Goal: Task Accomplishment & Management: Manage account settings

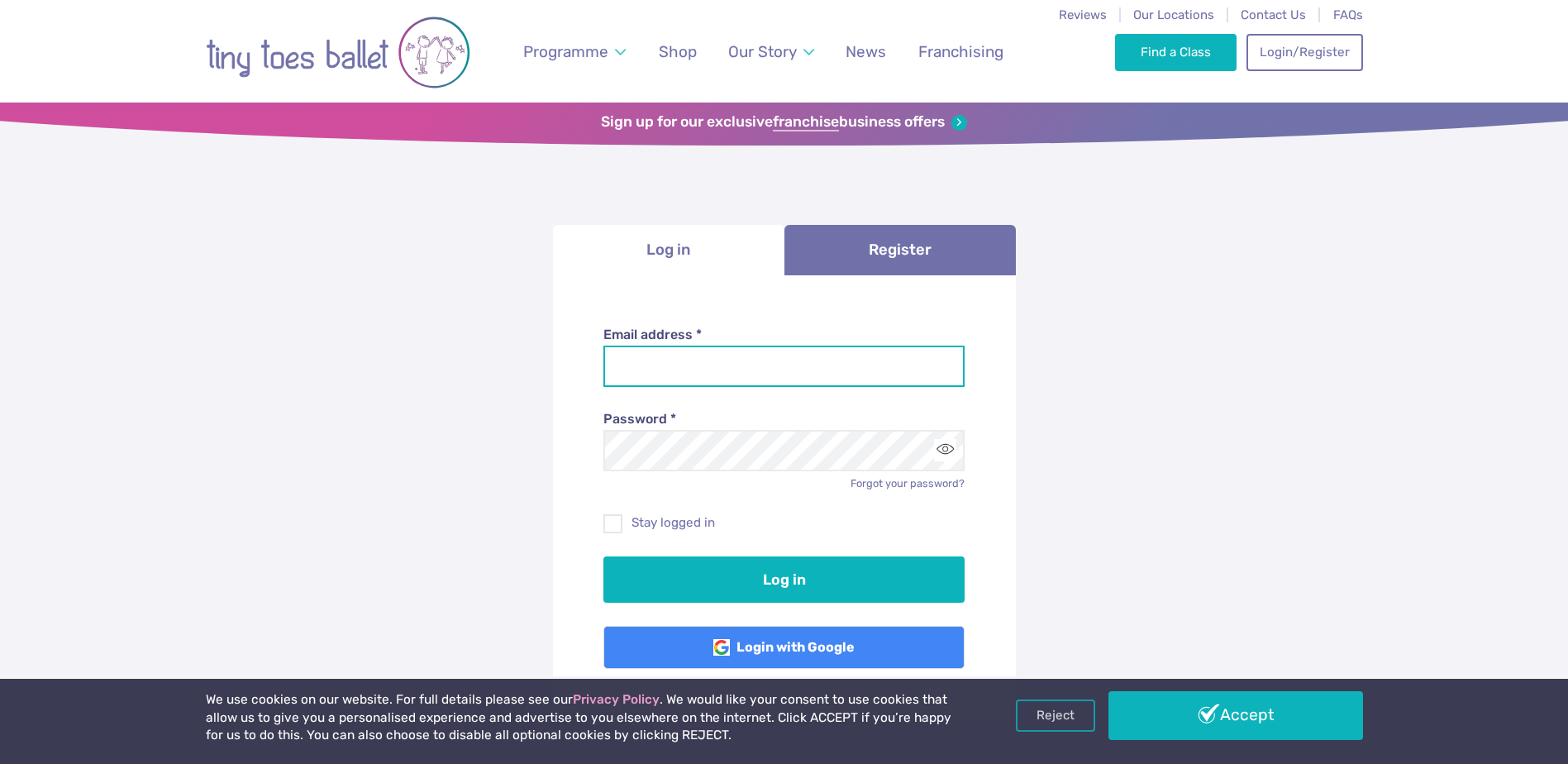
click at [749, 361] on input "Email address *" at bounding box center [784, 366] width 361 height 42
type input "**********"
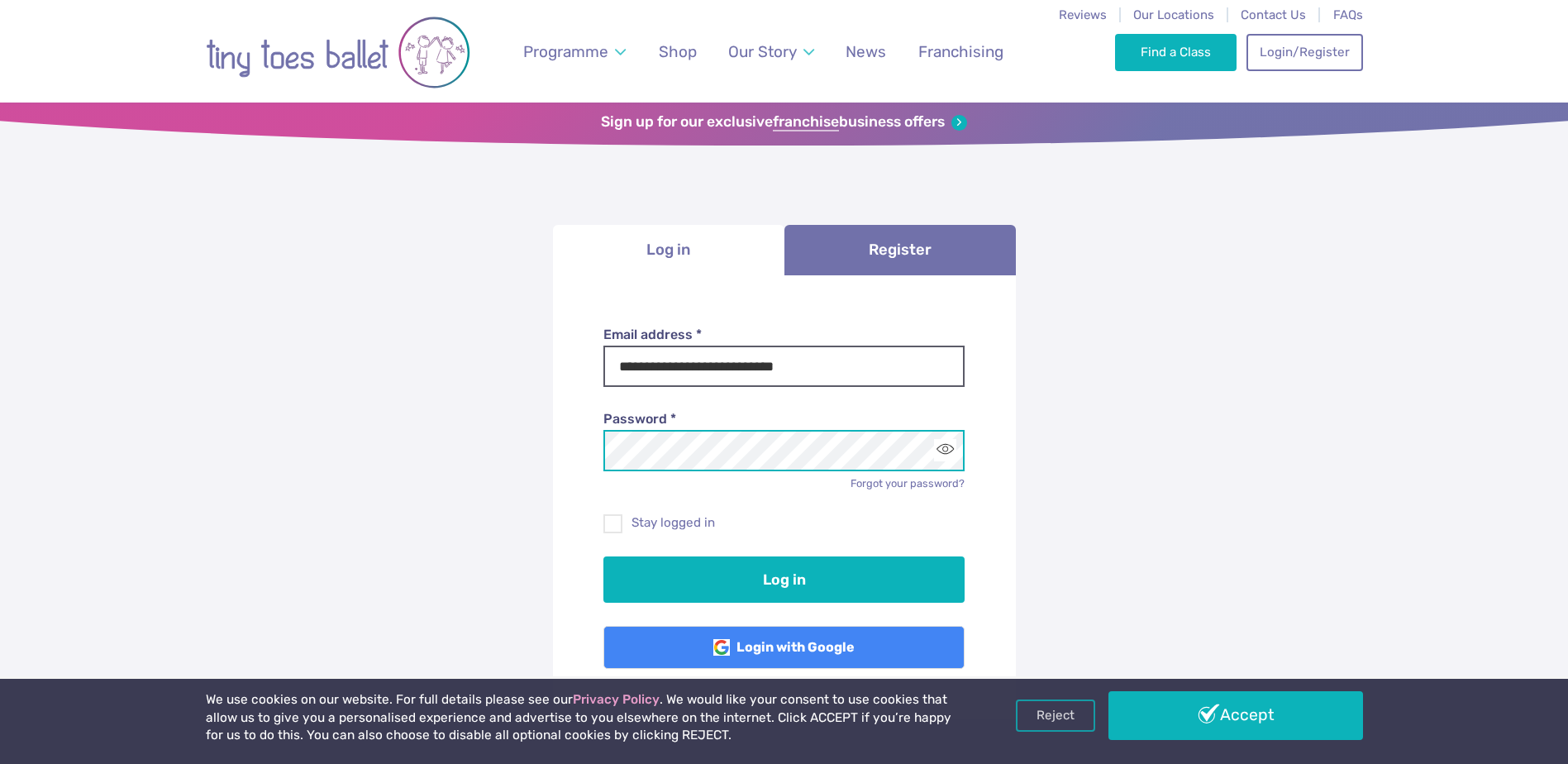
click at [603, 556] on button "Log in" at bounding box center [784, 579] width 361 height 46
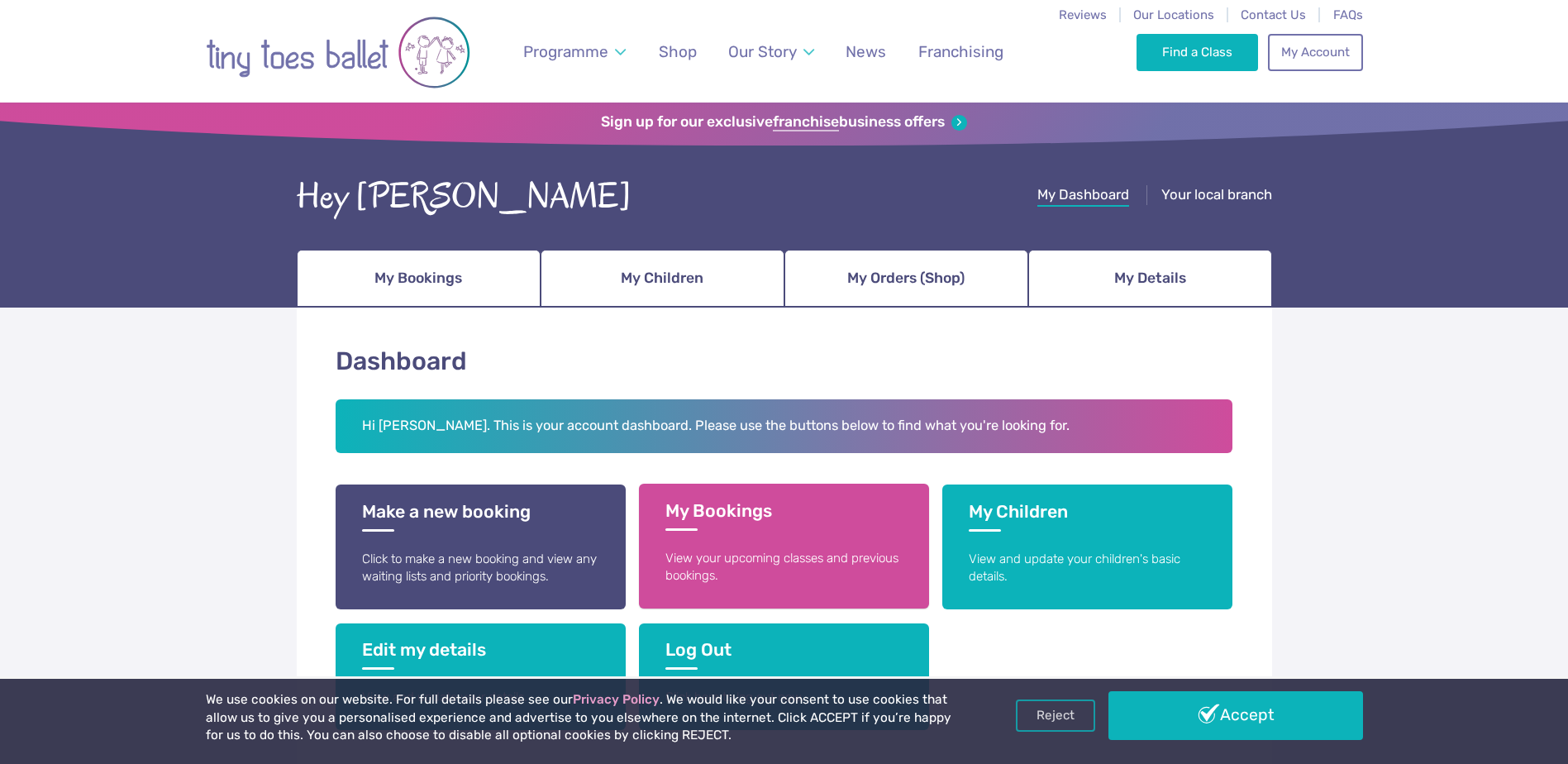
click at [745, 540] on link "My Bookings View your upcoming classes and previous bookings." at bounding box center [784, 546] width 290 height 125
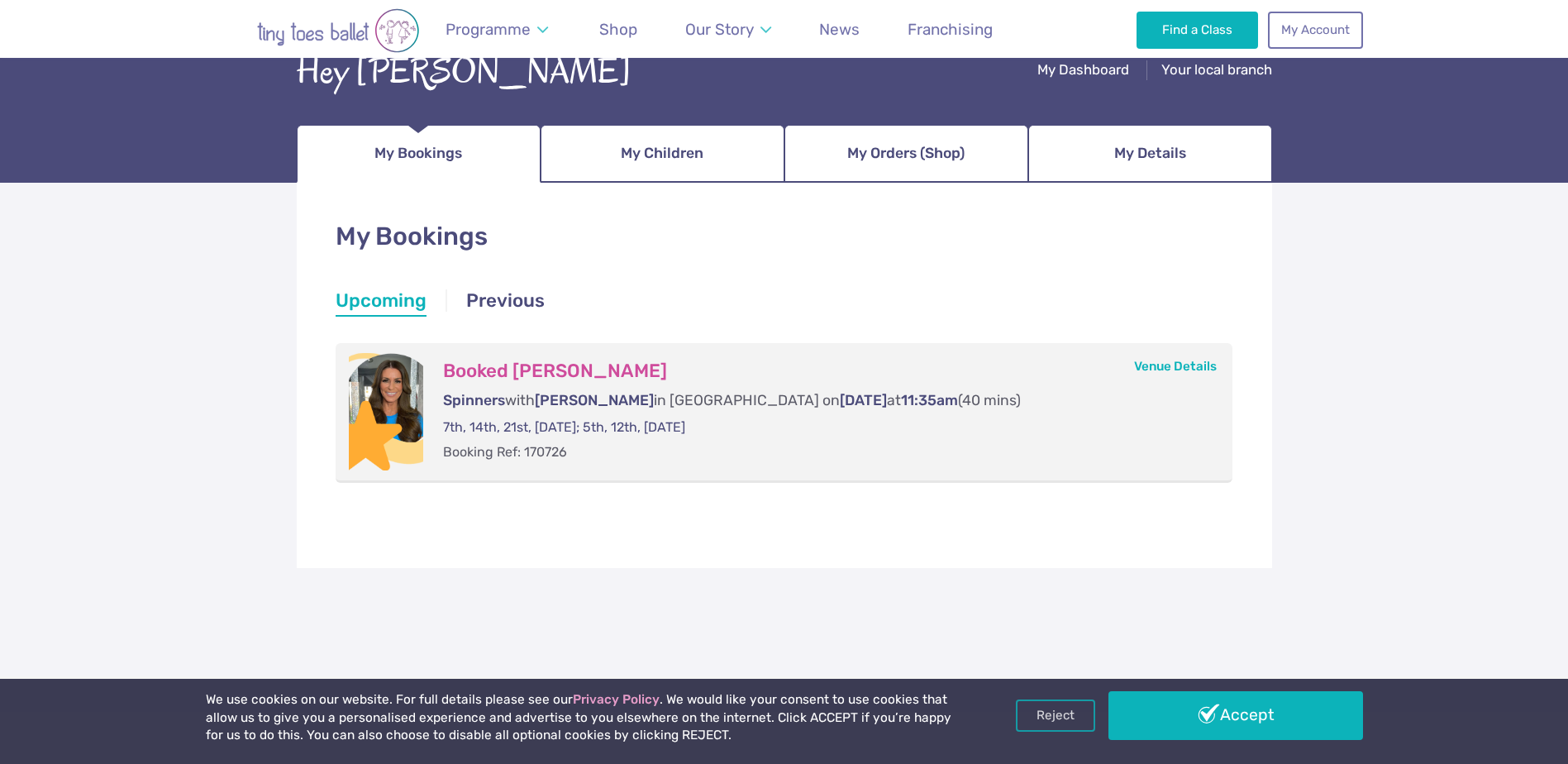
scroll to position [165, 0]
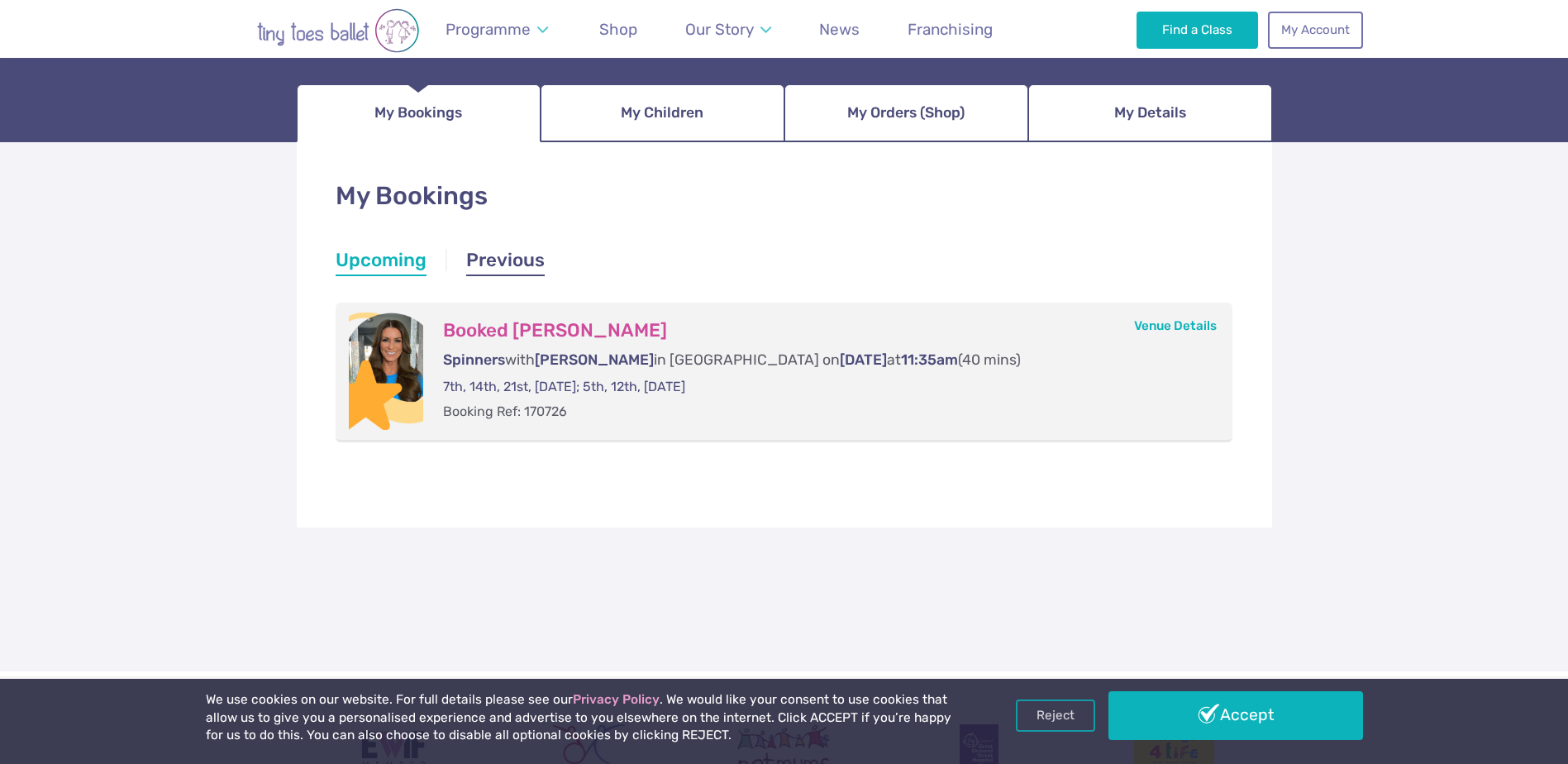
click at [519, 255] on link "Previous" at bounding box center [505, 262] width 79 height 30
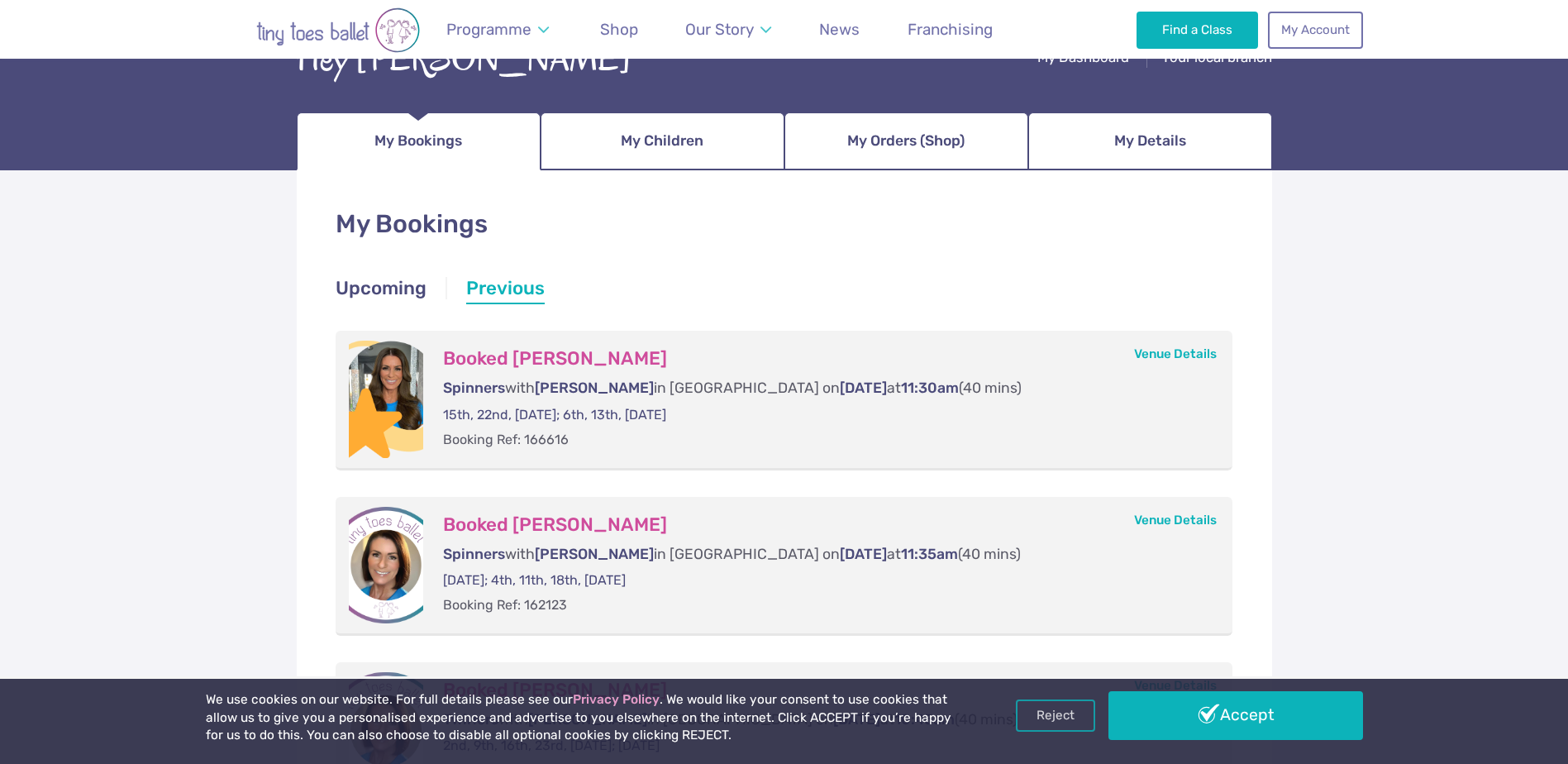
scroll to position [82, 0]
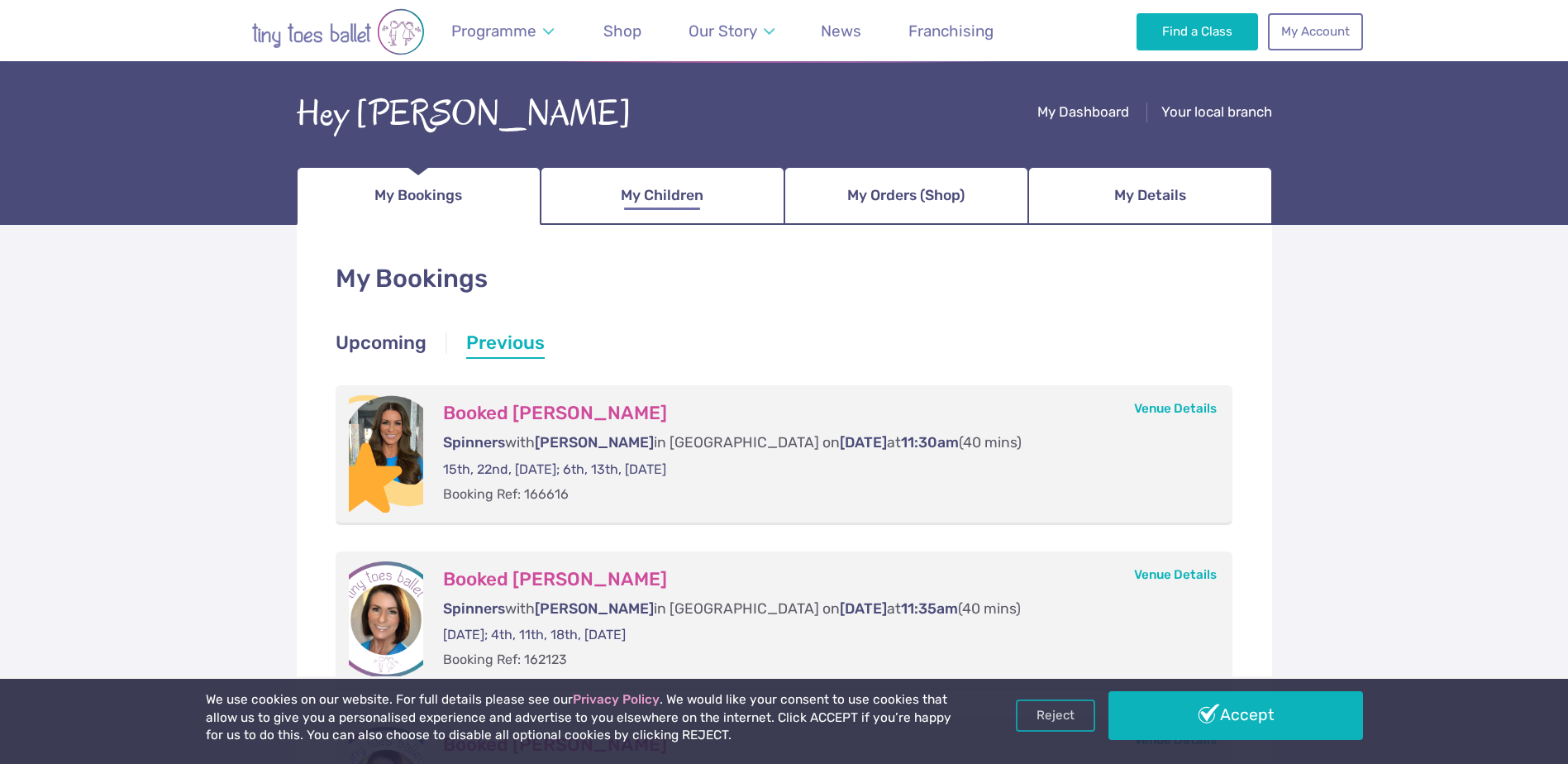
click at [679, 197] on span "My Children" at bounding box center [661, 196] width 82 height 29
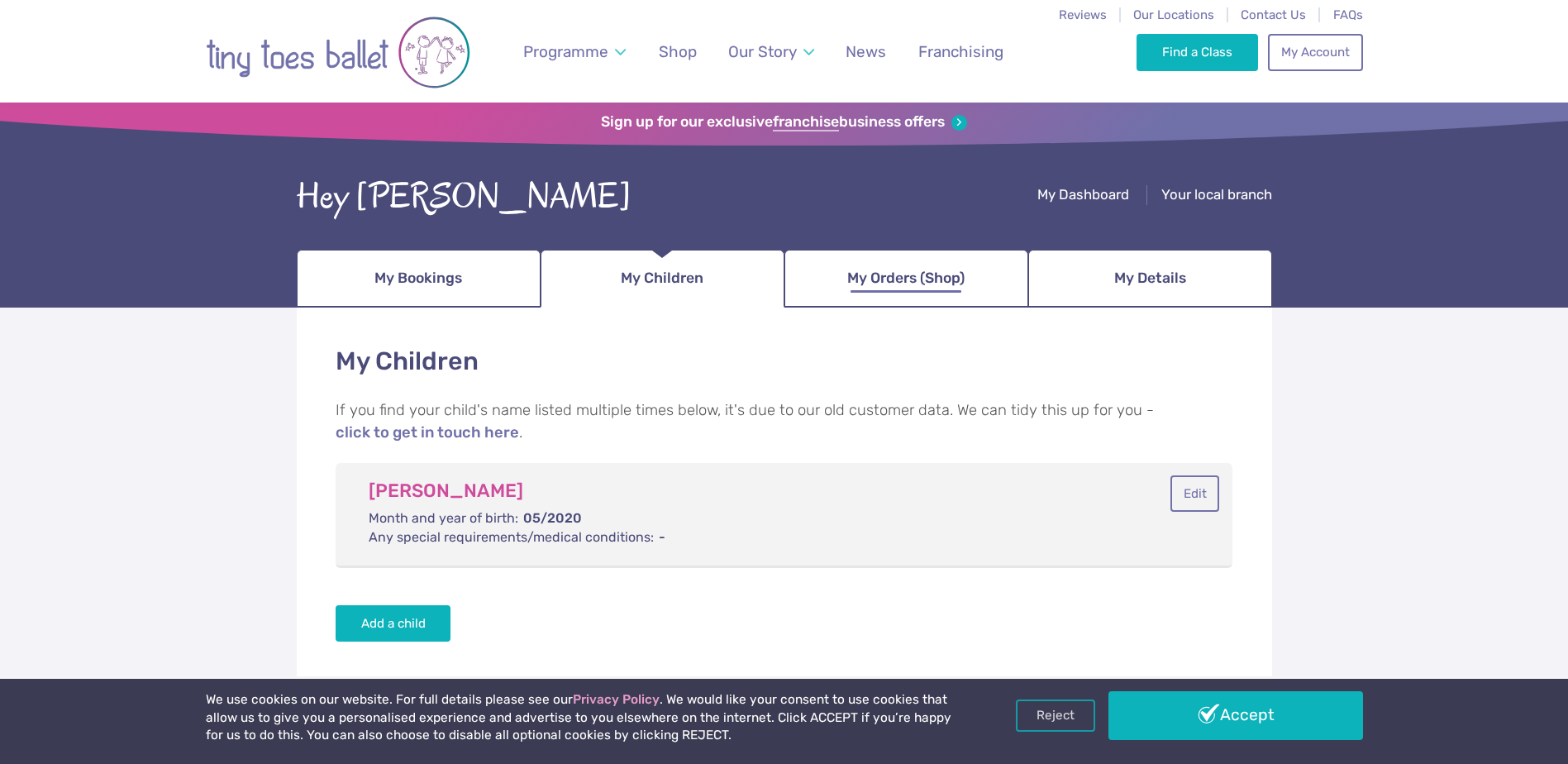
click at [849, 298] on link "My Orders (Shop)" at bounding box center [906, 279] width 244 height 58
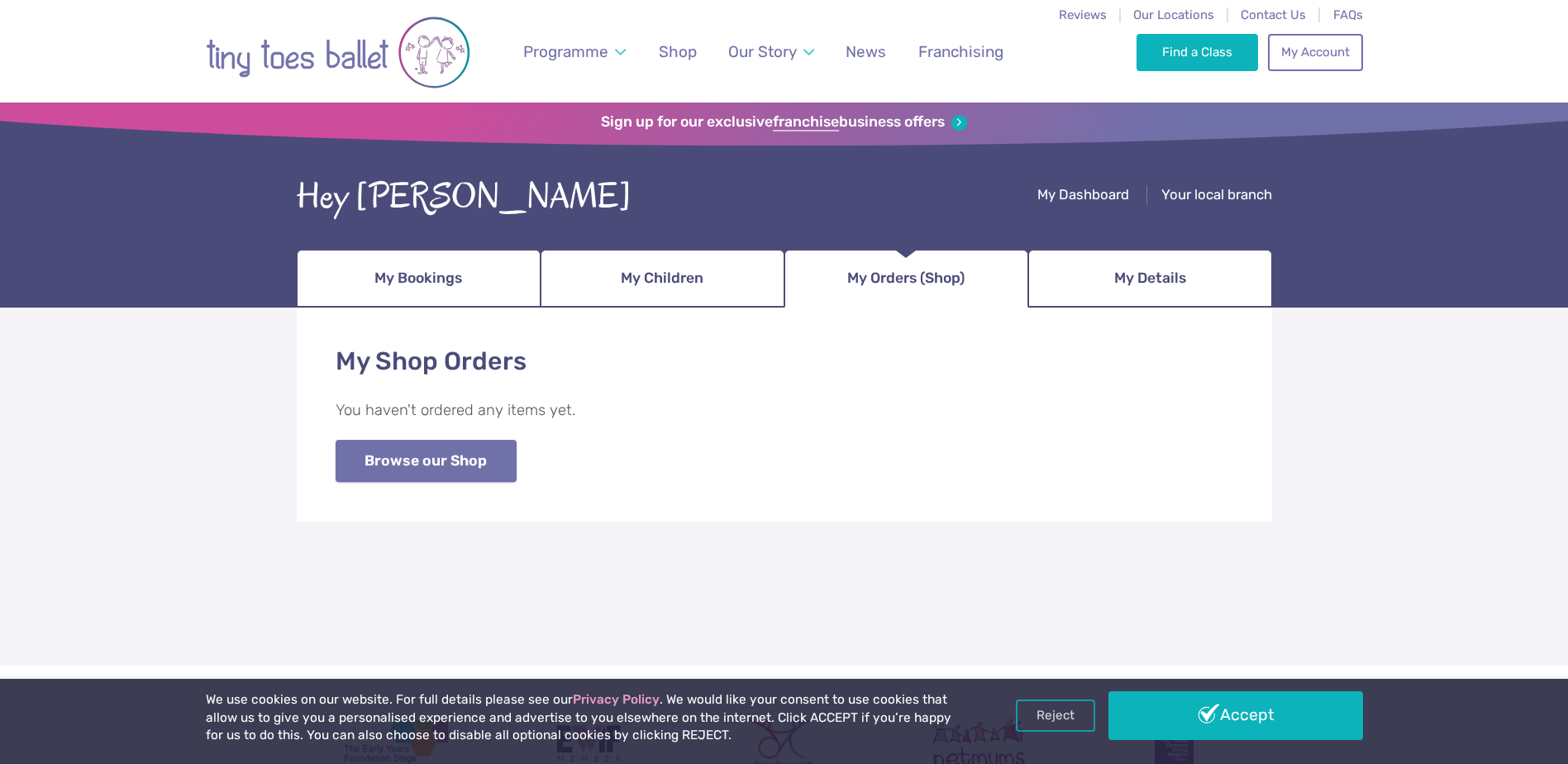
click at [371, 474] on link "Browse our Shop" at bounding box center [426, 460] width 181 height 43
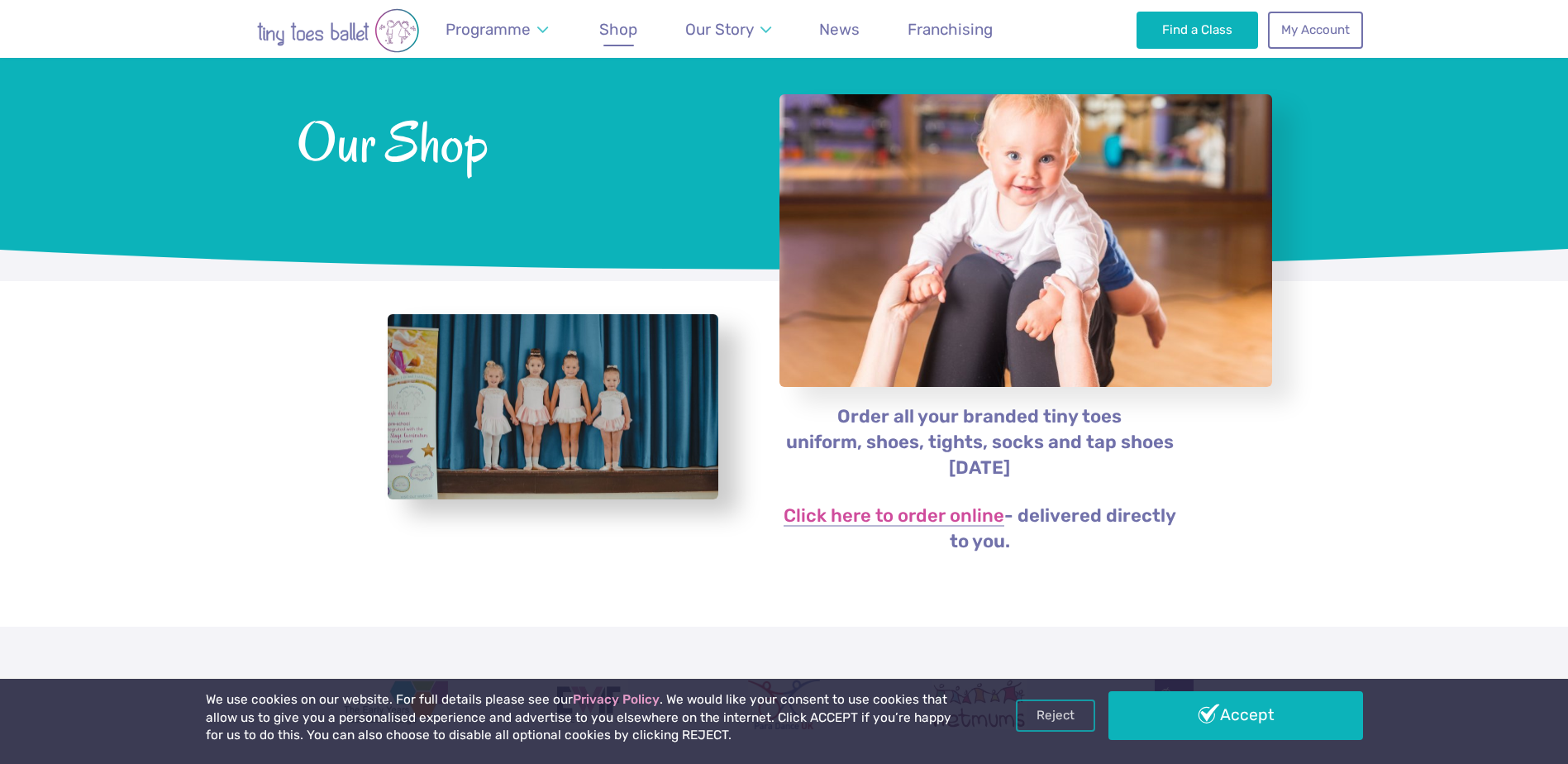
scroll to position [248, 0]
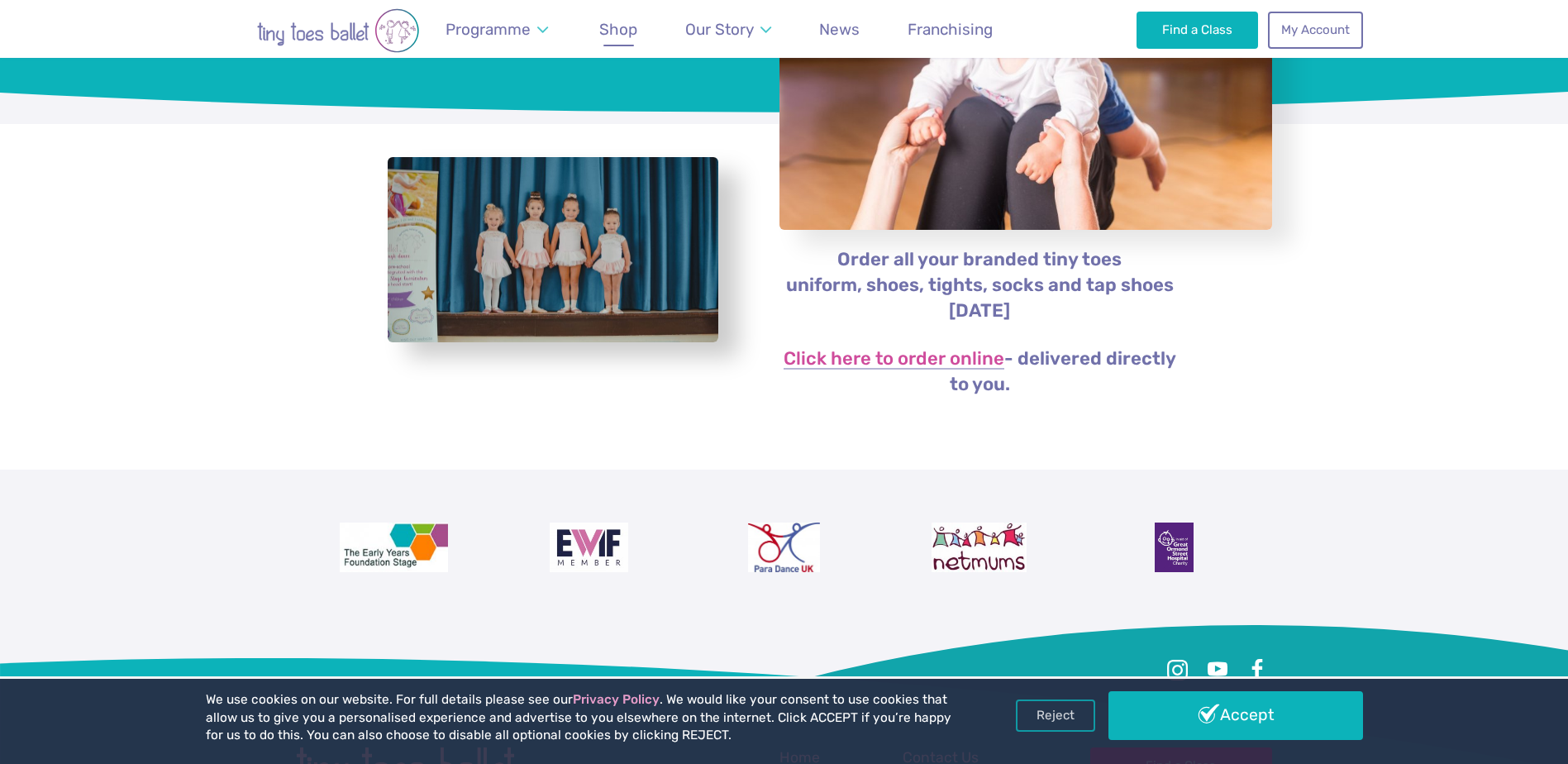
click at [969, 372] on p "Click here to order online - delivered directly to you." at bounding box center [979, 372] width 402 height 52
click at [963, 346] on p "Click here to order online - delivered directly to you." at bounding box center [979, 372] width 402 height 52
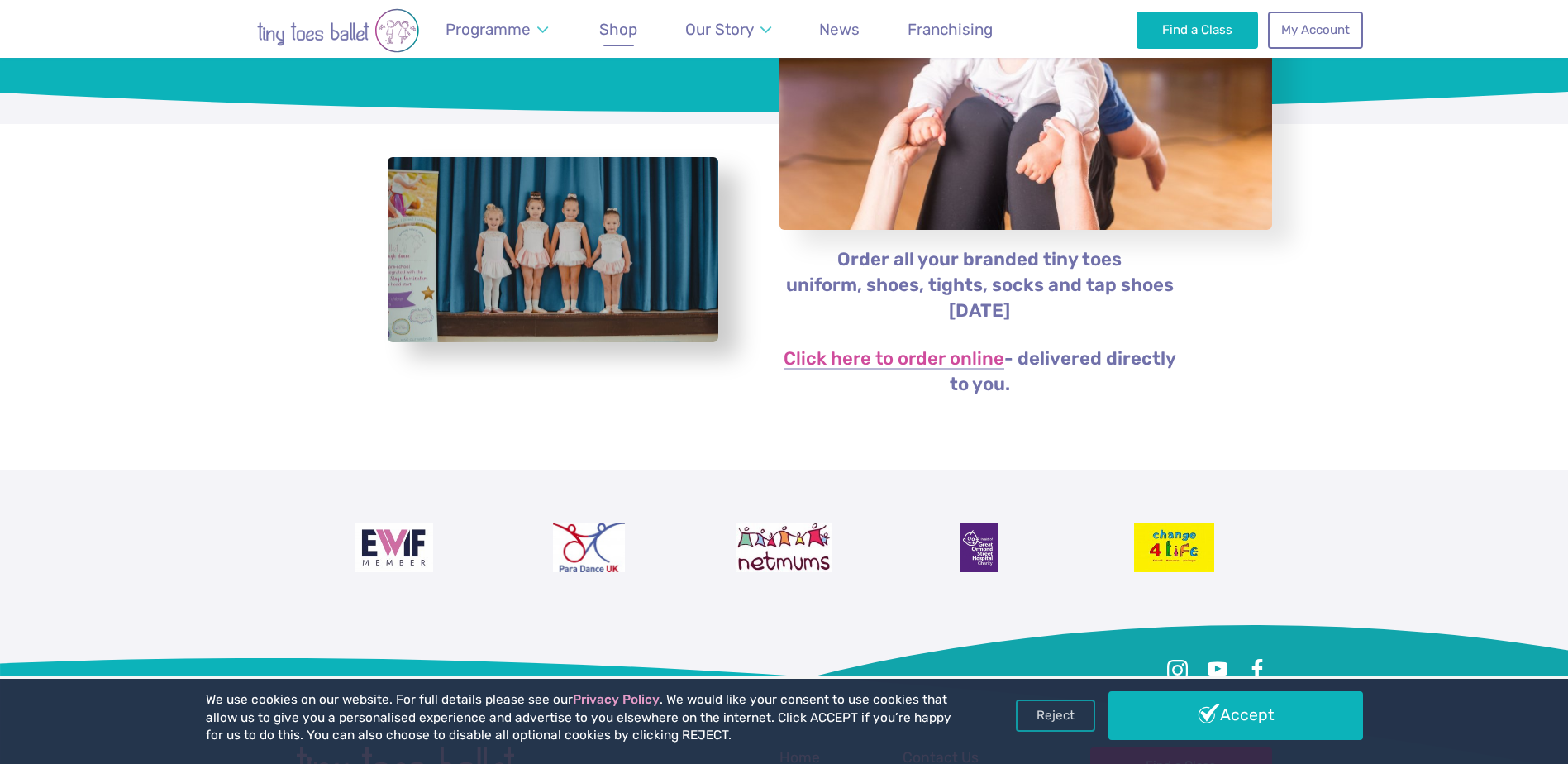
click at [856, 342] on div "Order all your branded tiny toes uniform, shoes, tights, socks and tap shoes [D…" at bounding box center [969, 296] width 421 height 293
click at [857, 367] on link "Click here to order online" at bounding box center [894, 360] width 221 height 20
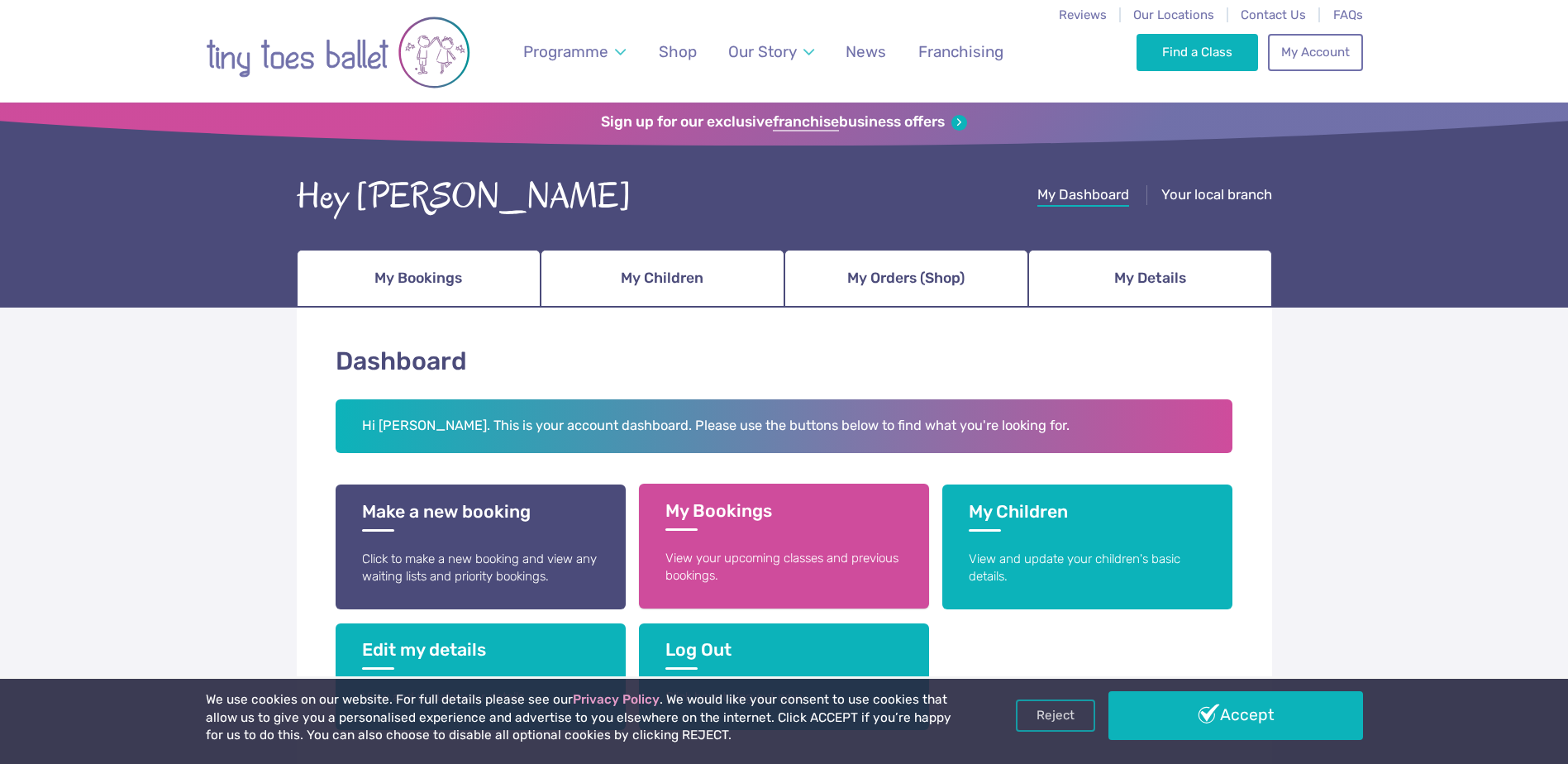
click at [777, 534] on link "My Bookings View your upcoming classes and previous bookings." at bounding box center [784, 546] width 290 height 125
